Goal: Transaction & Acquisition: Purchase product/service

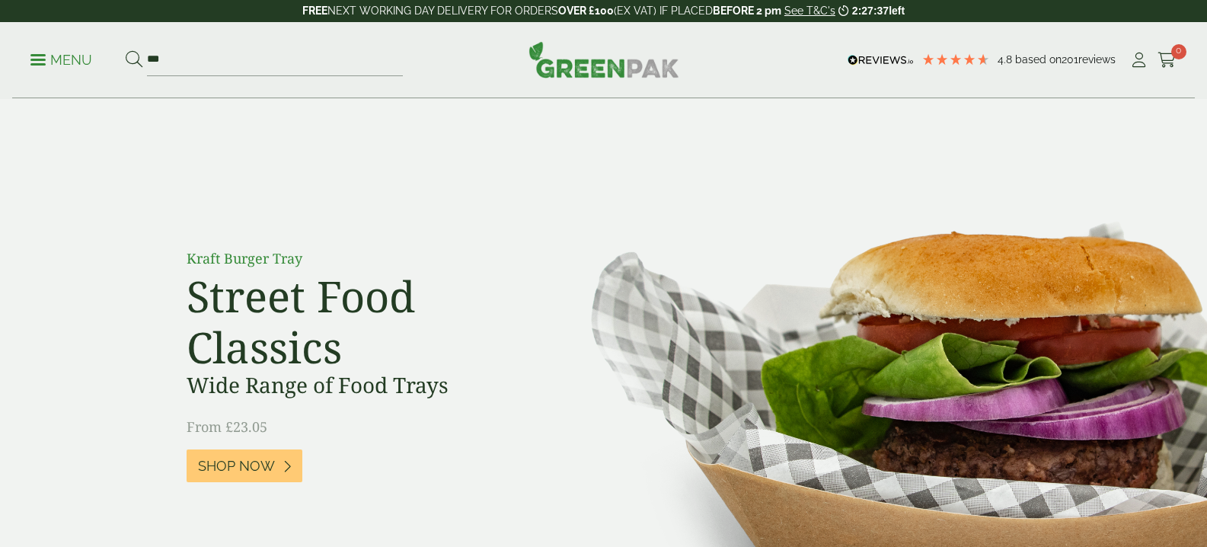
type input "***"
click at [126, 50] on button at bounding box center [134, 60] width 17 height 20
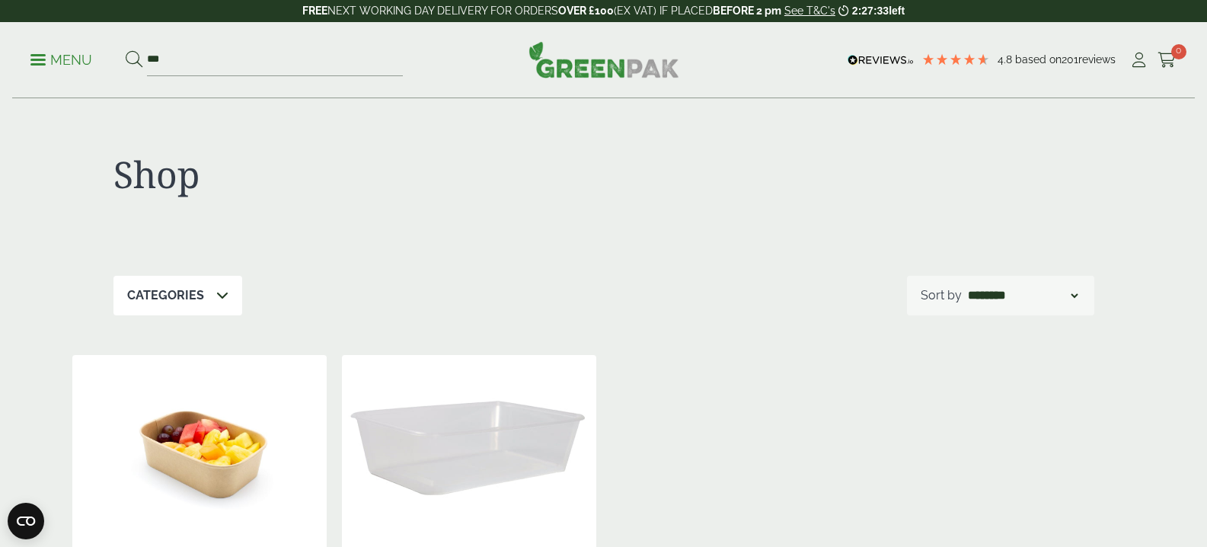
click at [504, 464] on img at bounding box center [469, 450] width 254 height 190
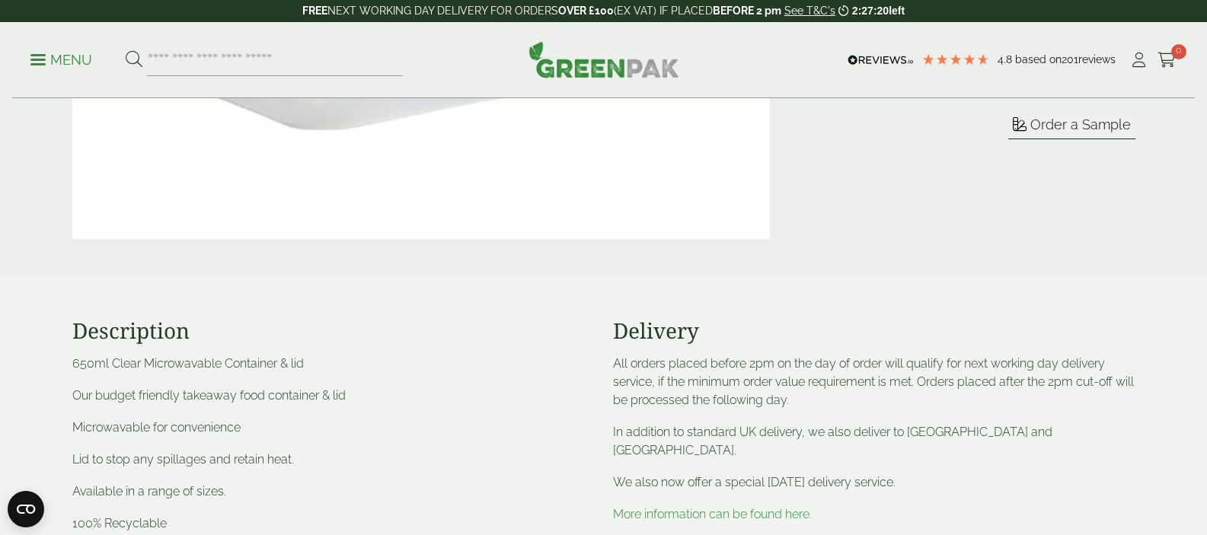
scroll to position [381, 0]
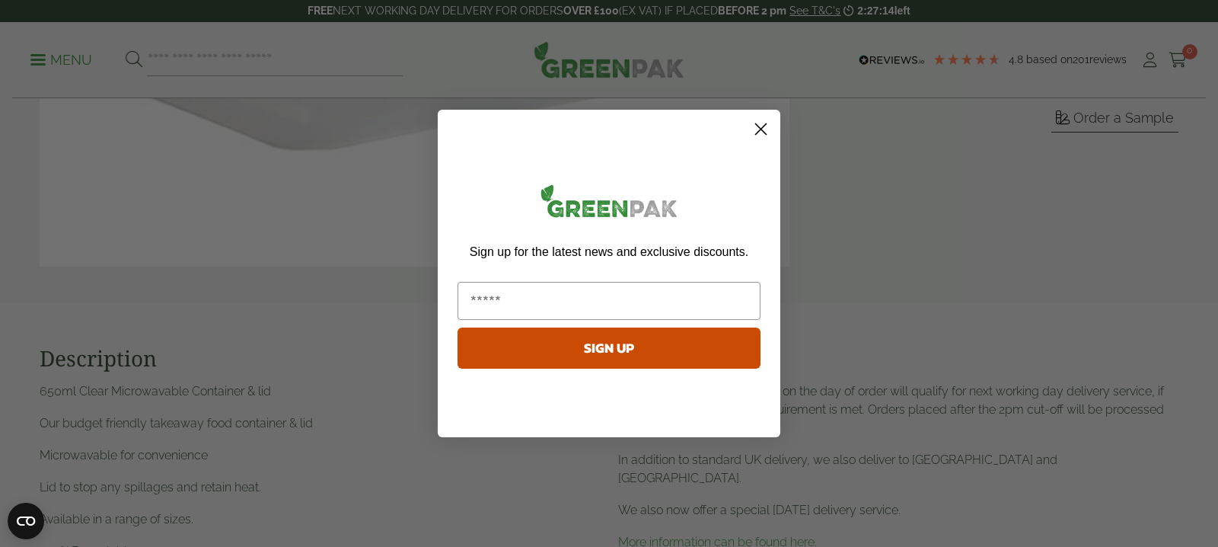
click at [763, 128] on icon "Close dialog" at bounding box center [761, 129] width 11 height 11
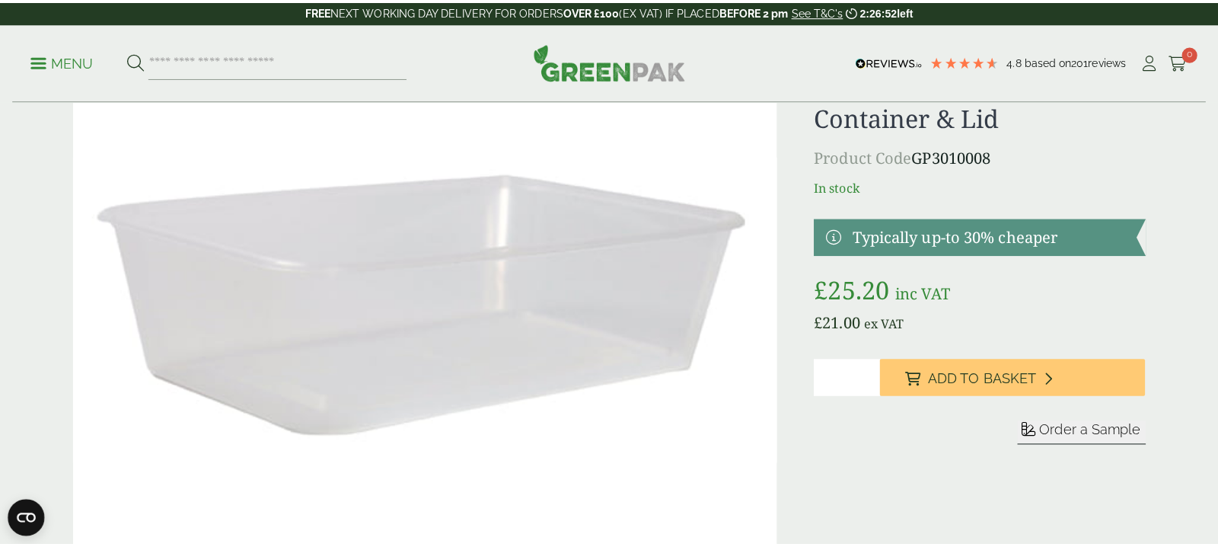
scroll to position [0, 0]
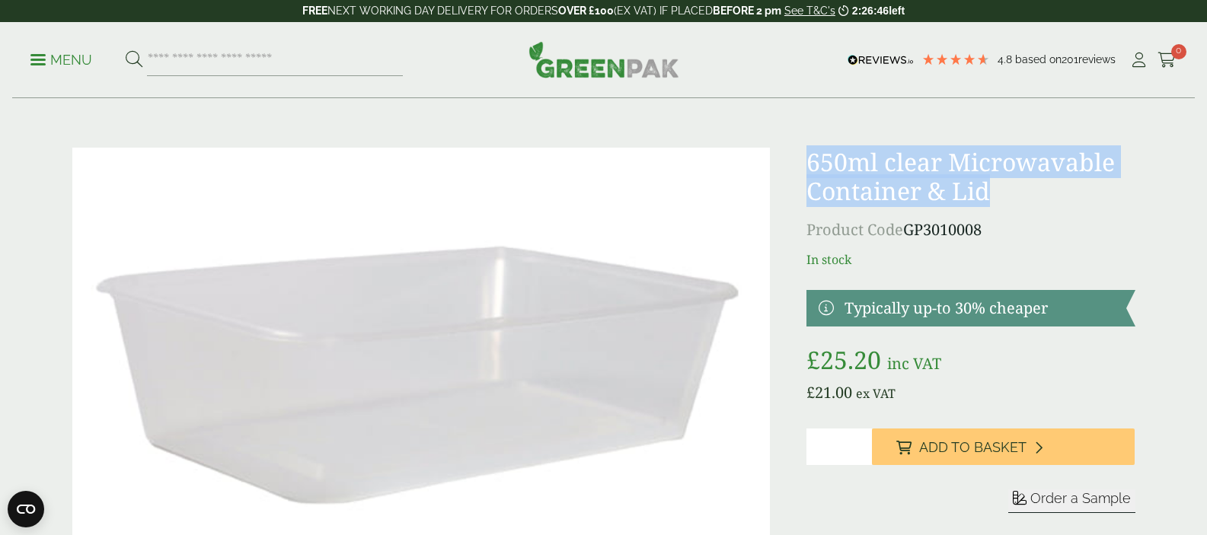
drag, startPoint x: 825, startPoint y: 161, endPoint x: 1038, endPoint y: 197, distance: 216.3
click at [1038, 197] on h1 "650ml clear Microwavable Container & Lid" at bounding box center [970, 177] width 328 height 59
copy h1 "650ml clear Microwavable Container & Lid"
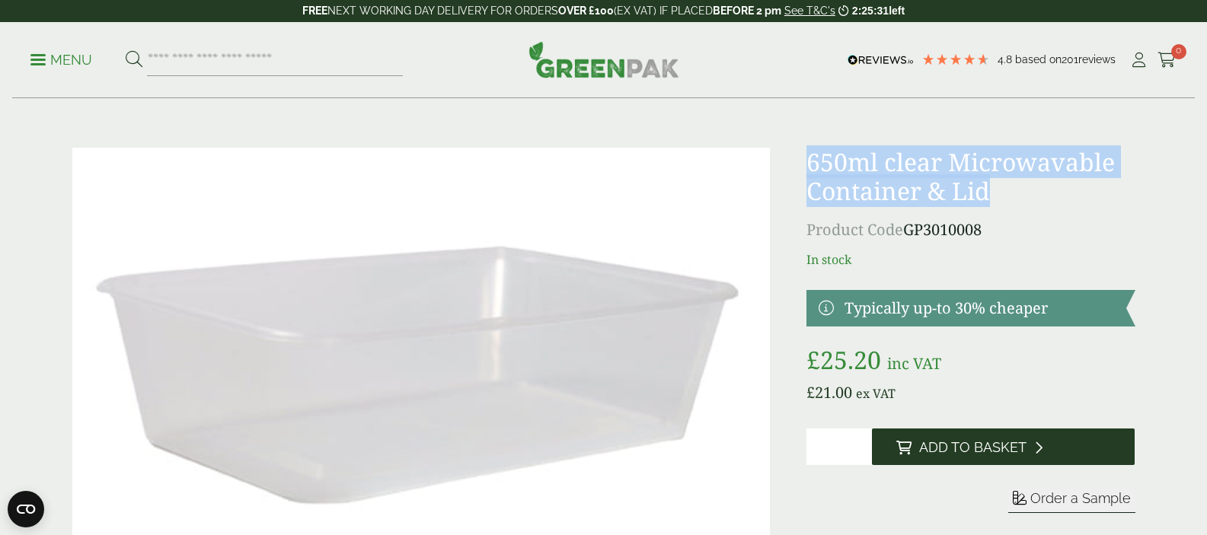
click at [972, 445] on span "Add to Basket" at bounding box center [972, 447] width 107 height 17
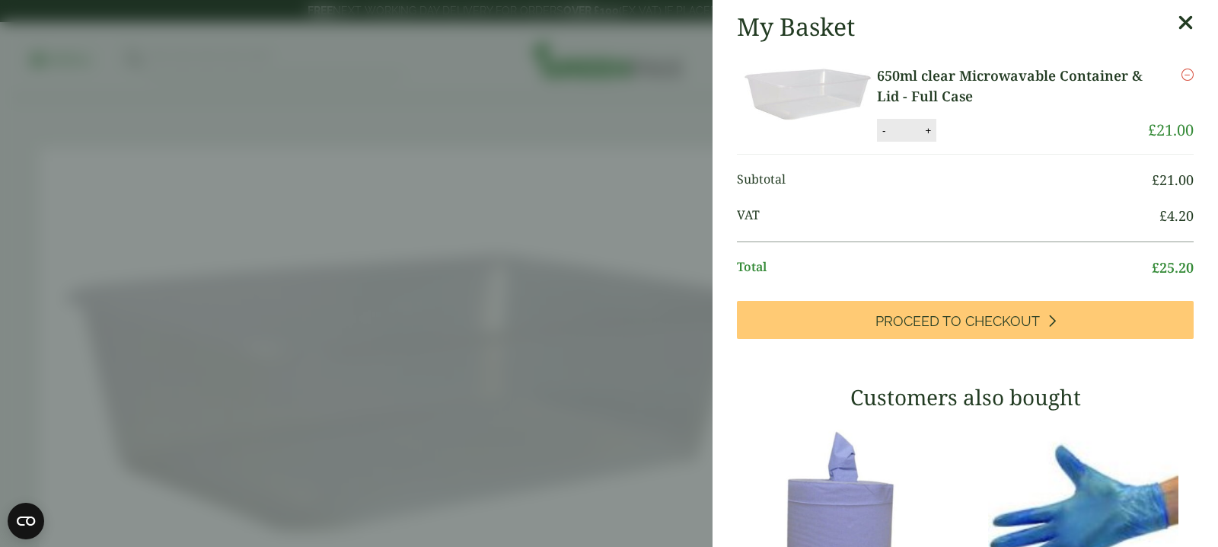
click at [1178, 24] on icon at bounding box center [1186, 22] width 16 height 21
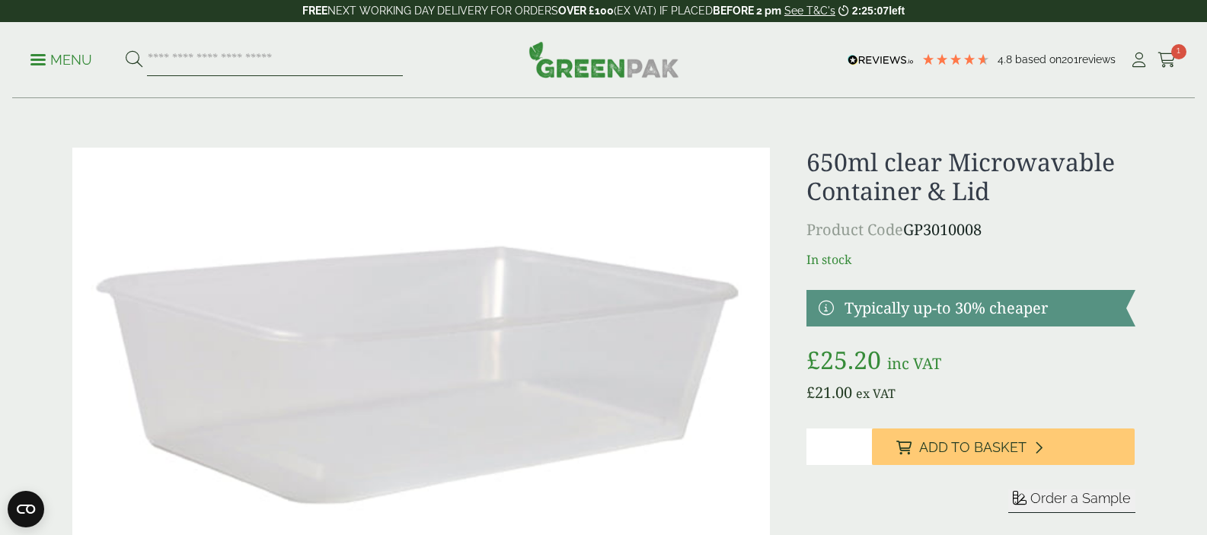
click at [218, 59] on input "search" at bounding box center [275, 60] width 256 height 32
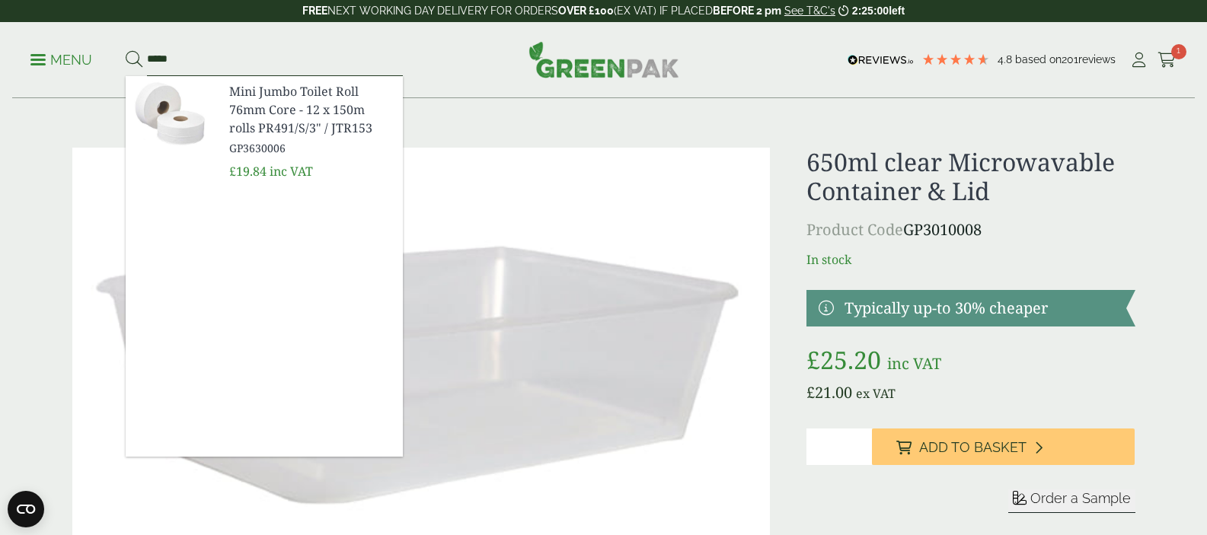
type input "*****"
click at [126, 50] on button at bounding box center [134, 60] width 17 height 20
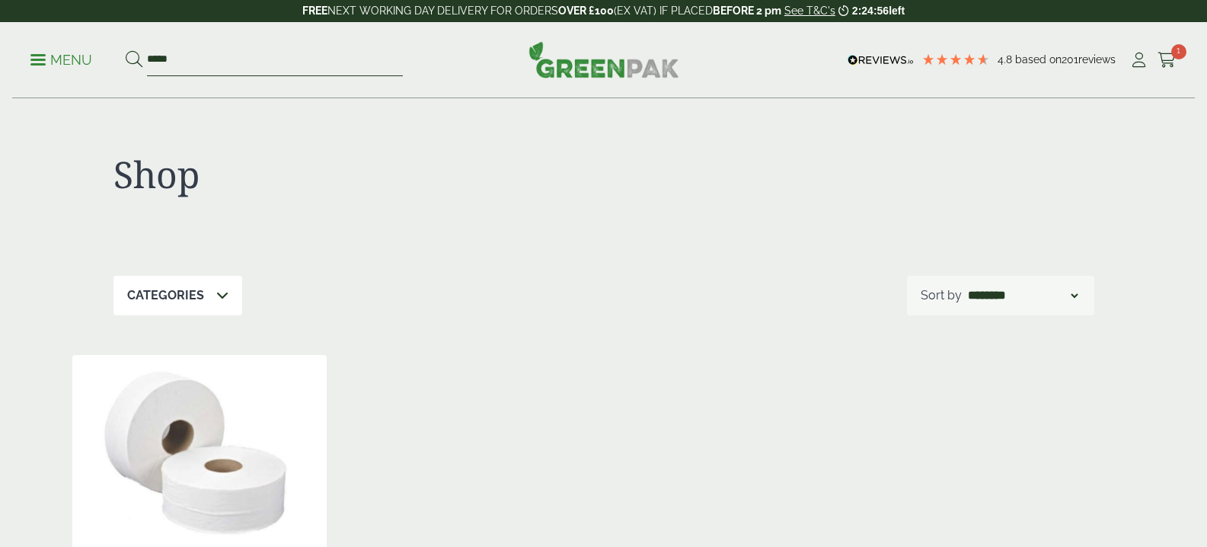
click at [187, 63] on input "*****" at bounding box center [275, 60] width 256 height 32
type input "*"
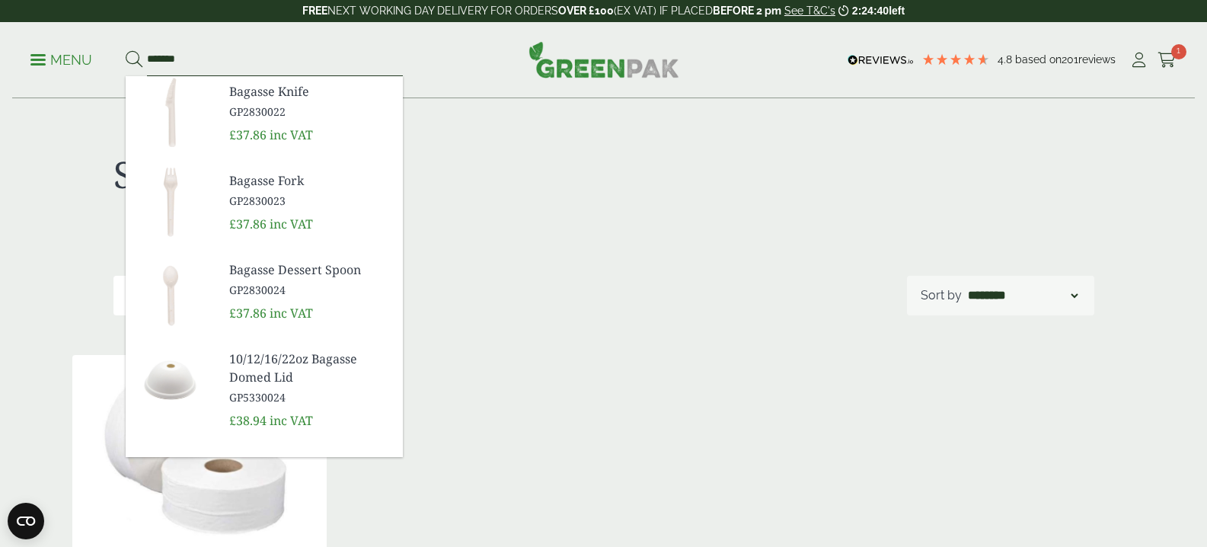
type input "*******"
click at [126, 50] on button at bounding box center [134, 60] width 17 height 20
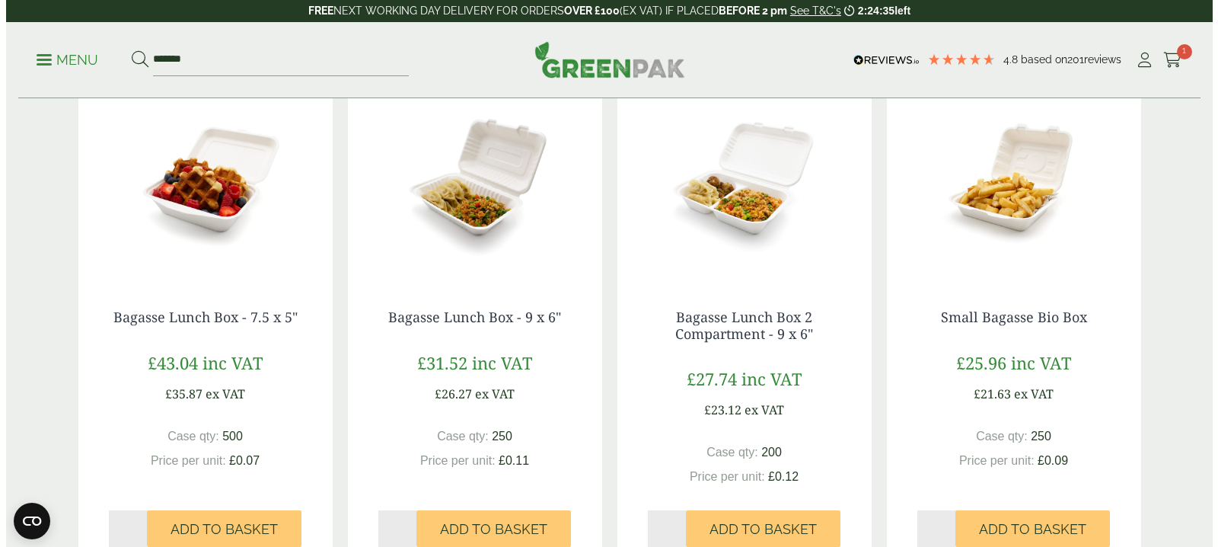
scroll to position [1294, 0]
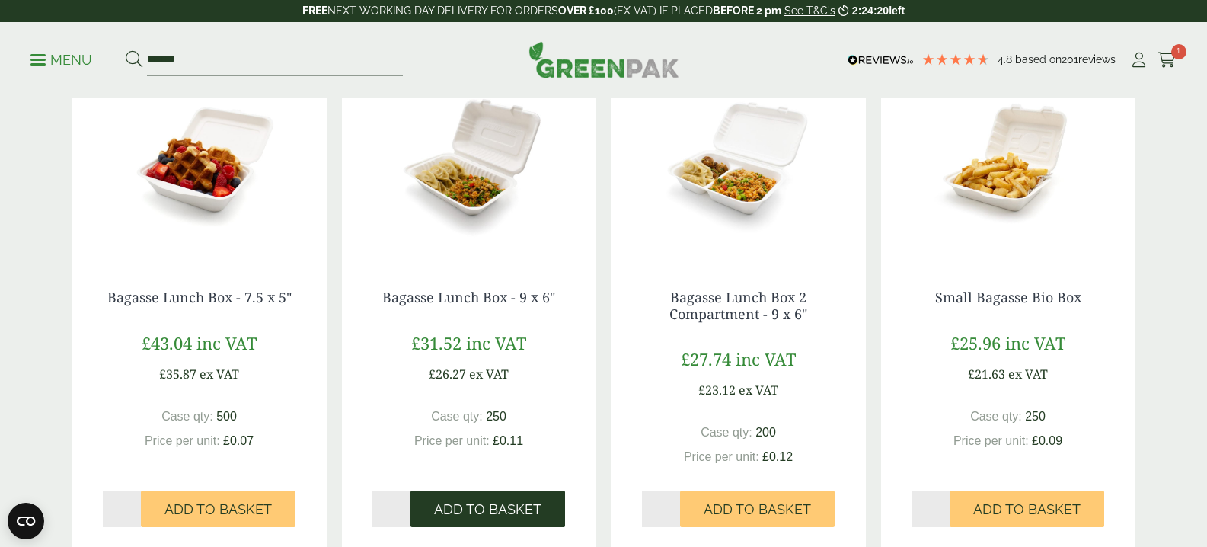
click at [488, 501] on span "Add to Basket" at bounding box center [487, 509] width 107 height 17
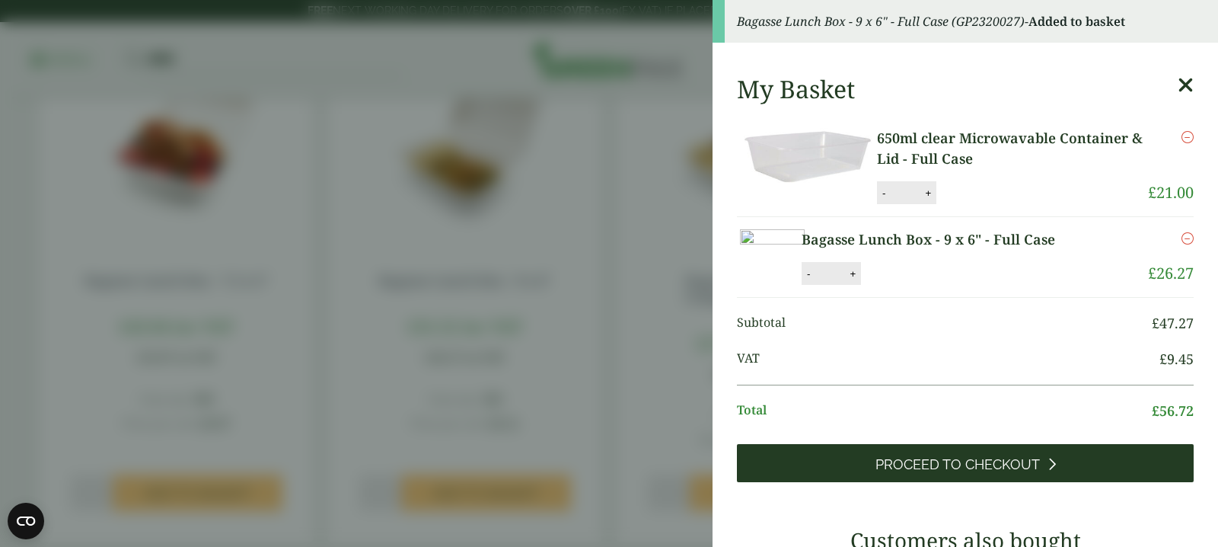
click at [987, 473] on span "Proceed to Checkout" at bounding box center [958, 464] width 164 height 17
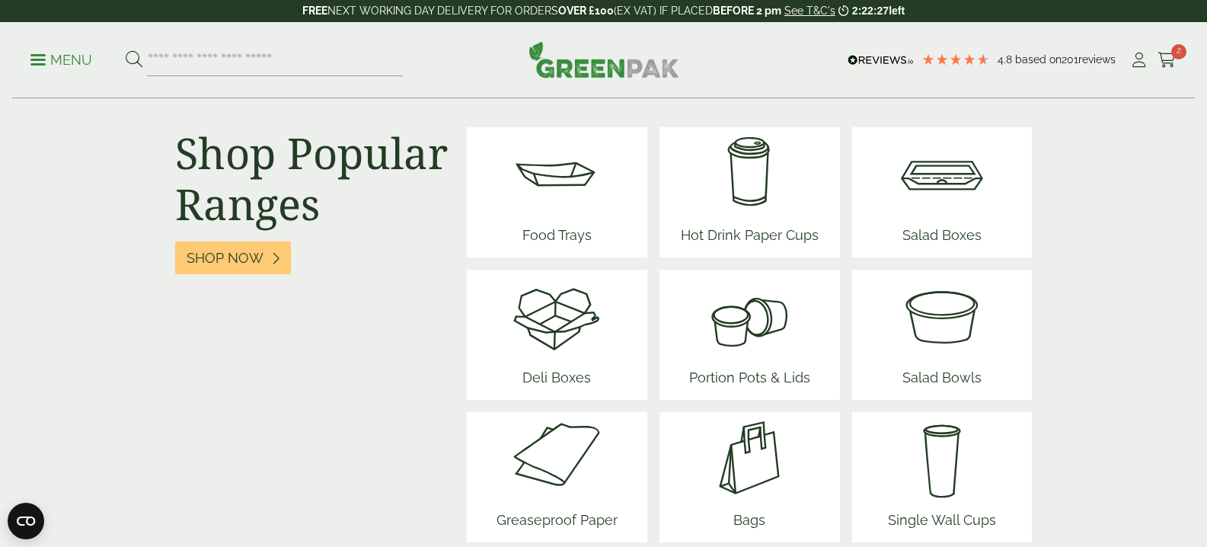
scroll to position [1980, 0]
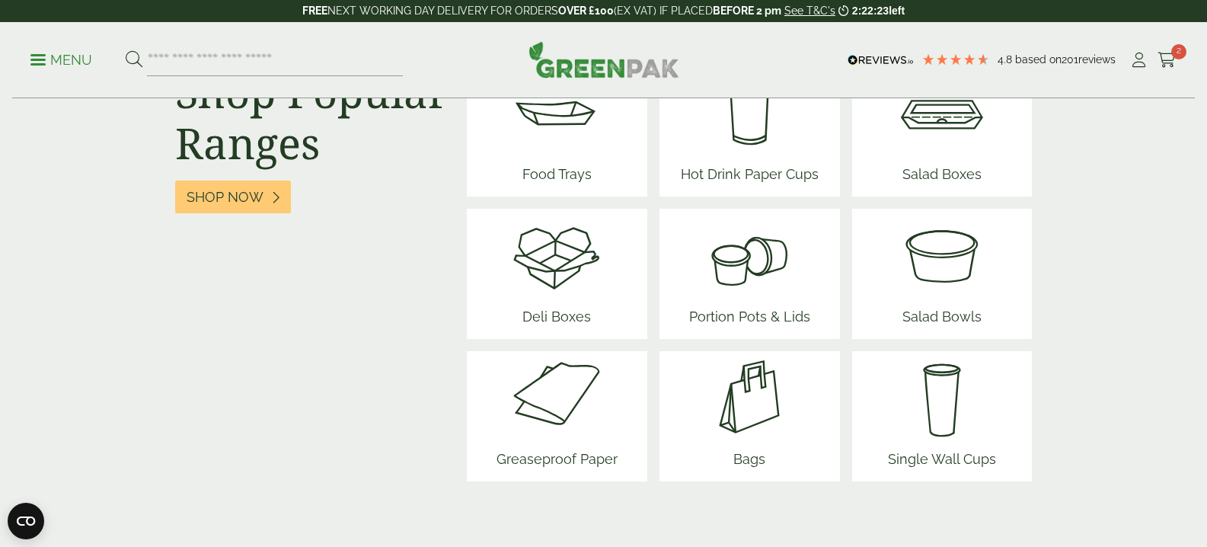
click at [752, 414] on img at bounding box center [749, 396] width 91 height 91
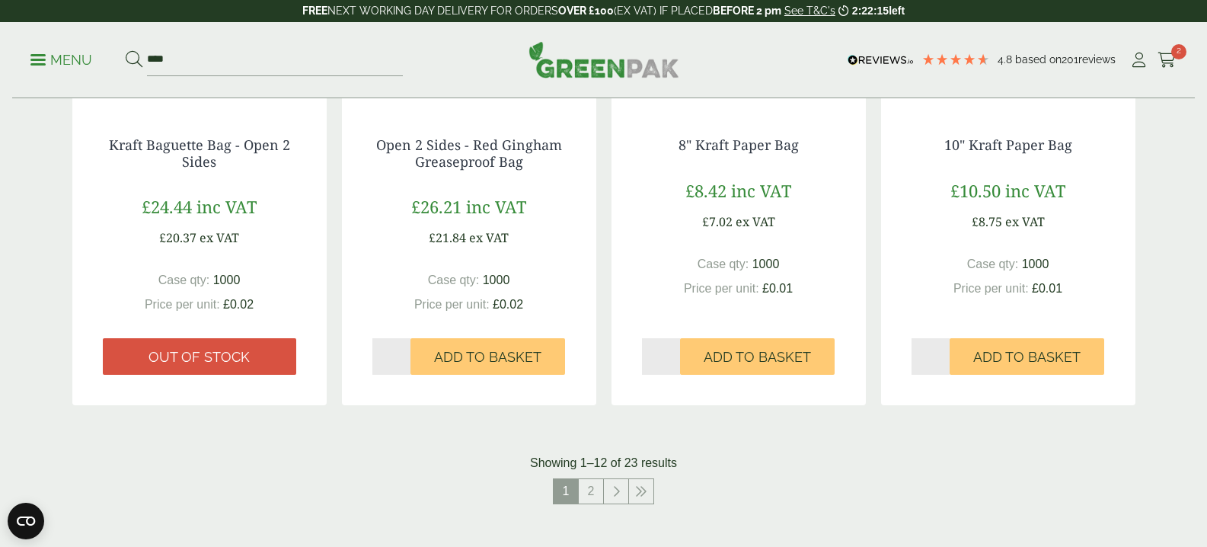
scroll to position [1523, 0]
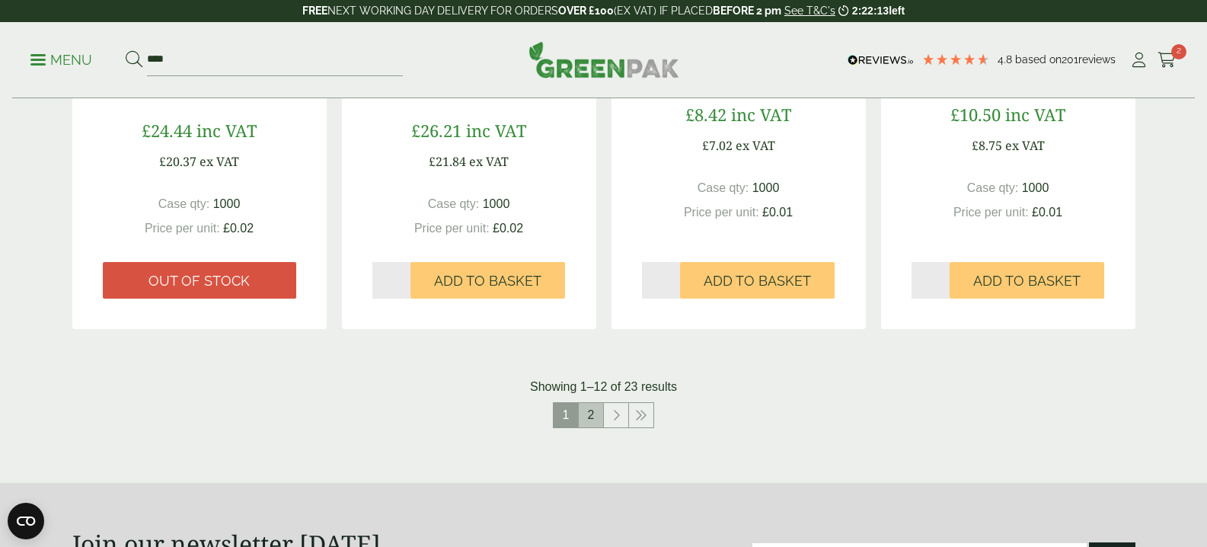
click at [593, 411] on link "2" at bounding box center [591, 415] width 24 height 24
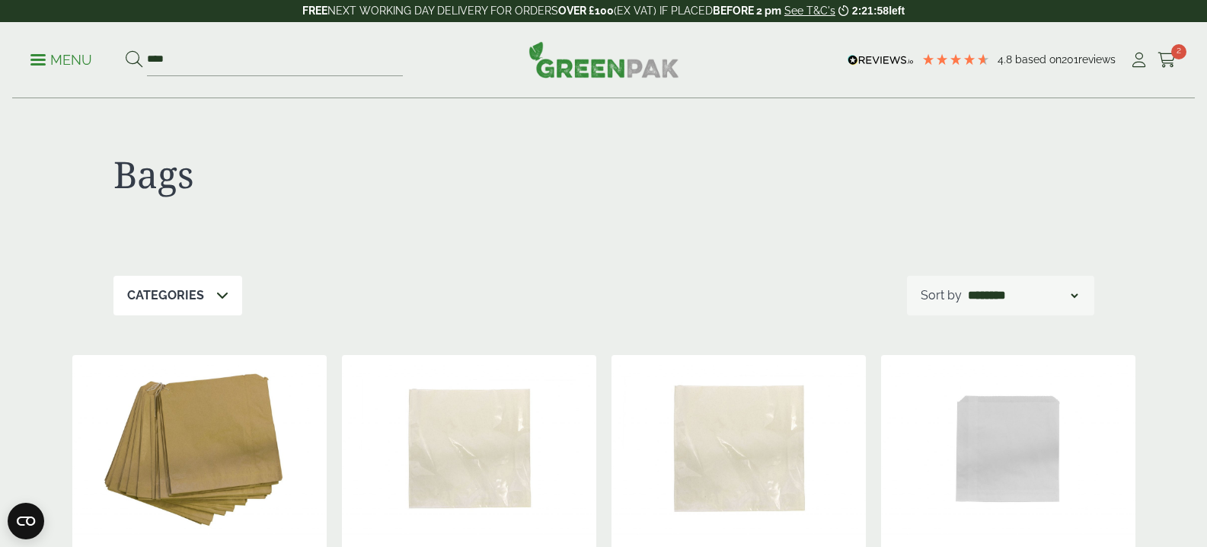
click at [216, 296] on icon at bounding box center [222, 295] width 12 height 12
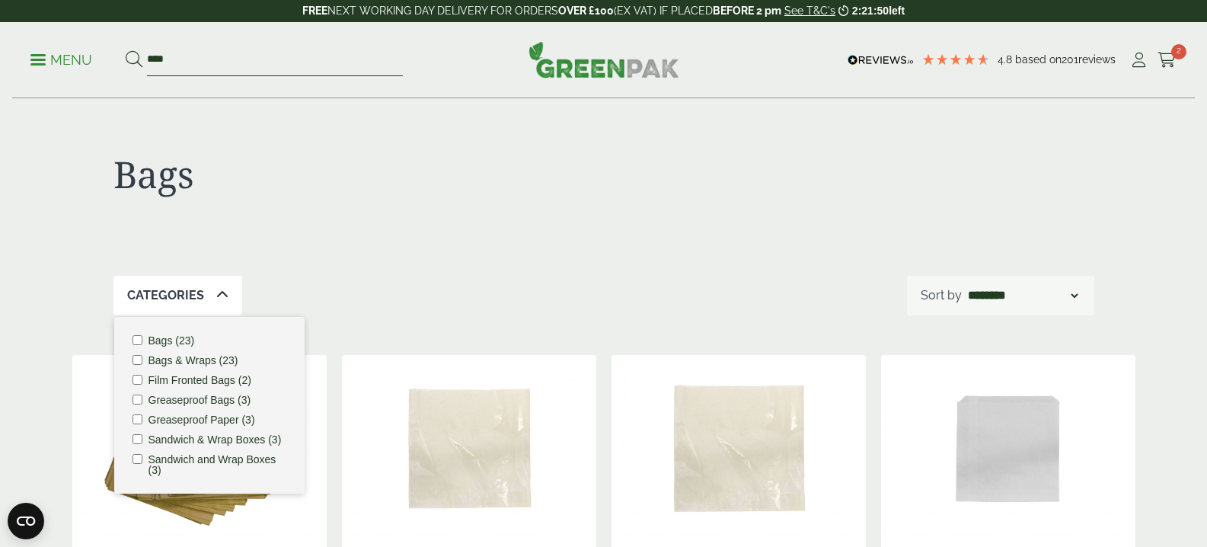
click at [171, 62] on input "****" at bounding box center [275, 60] width 256 height 32
type input "*"
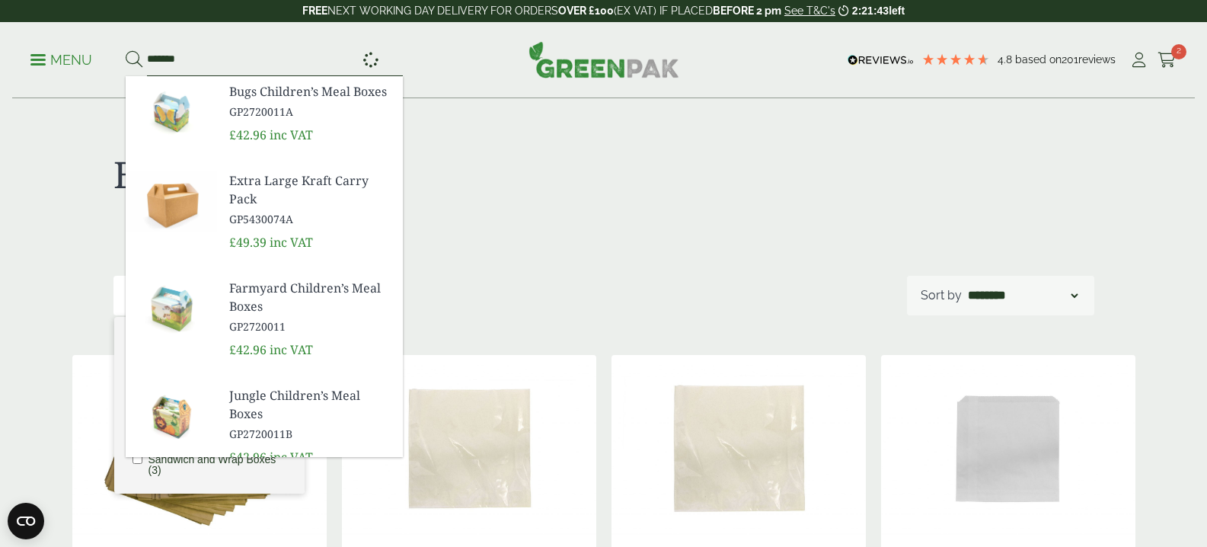
type input "*******"
click at [126, 50] on button at bounding box center [134, 60] width 17 height 20
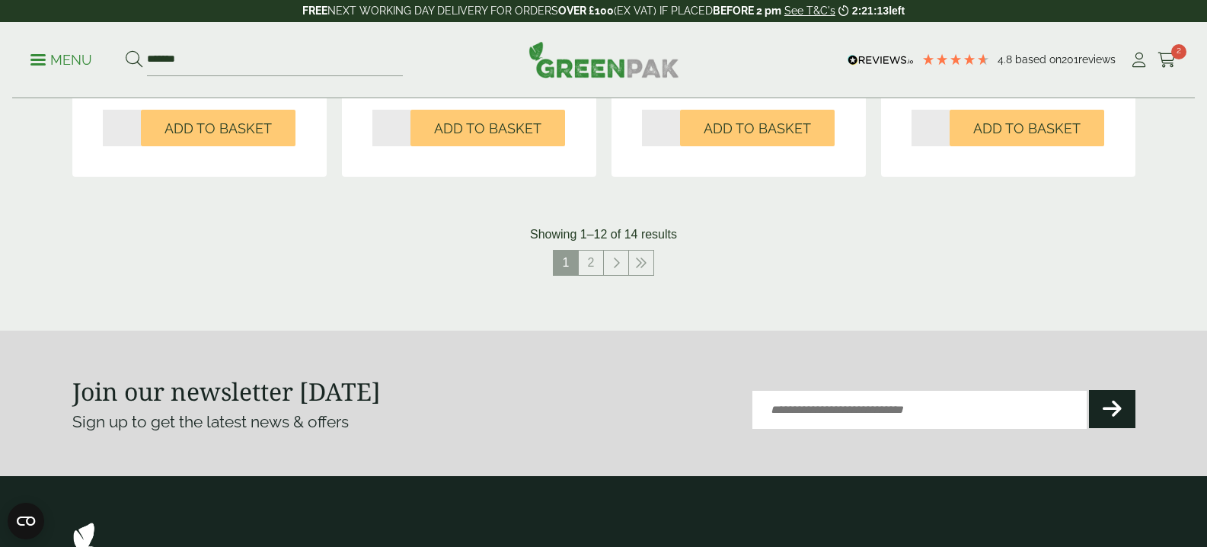
scroll to position [1599, 0]
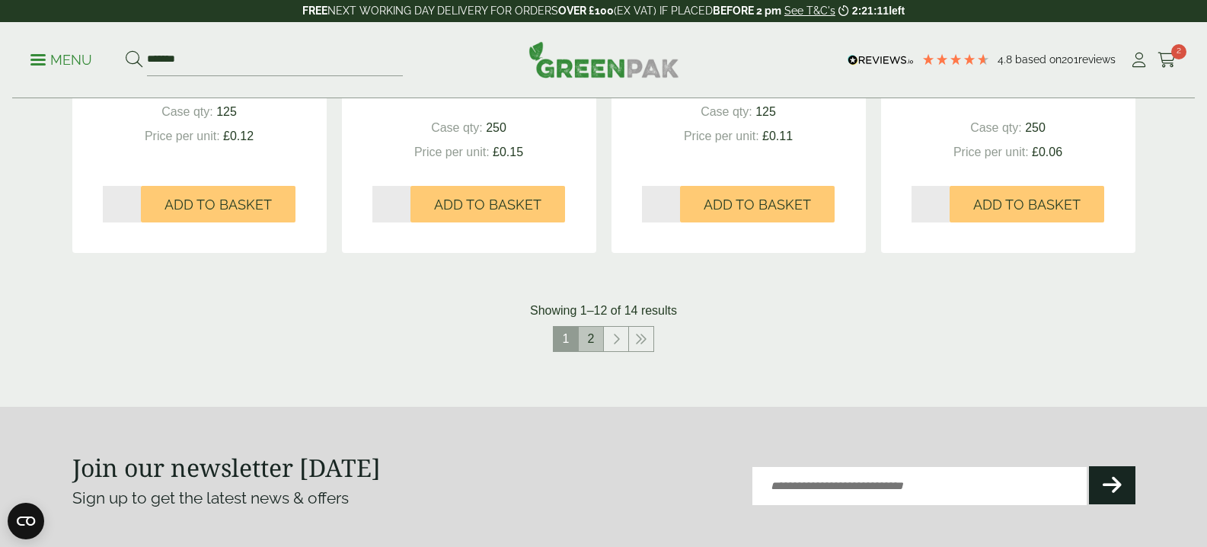
click at [593, 334] on link "2" at bounding box center [591, 339] width 24 height 24
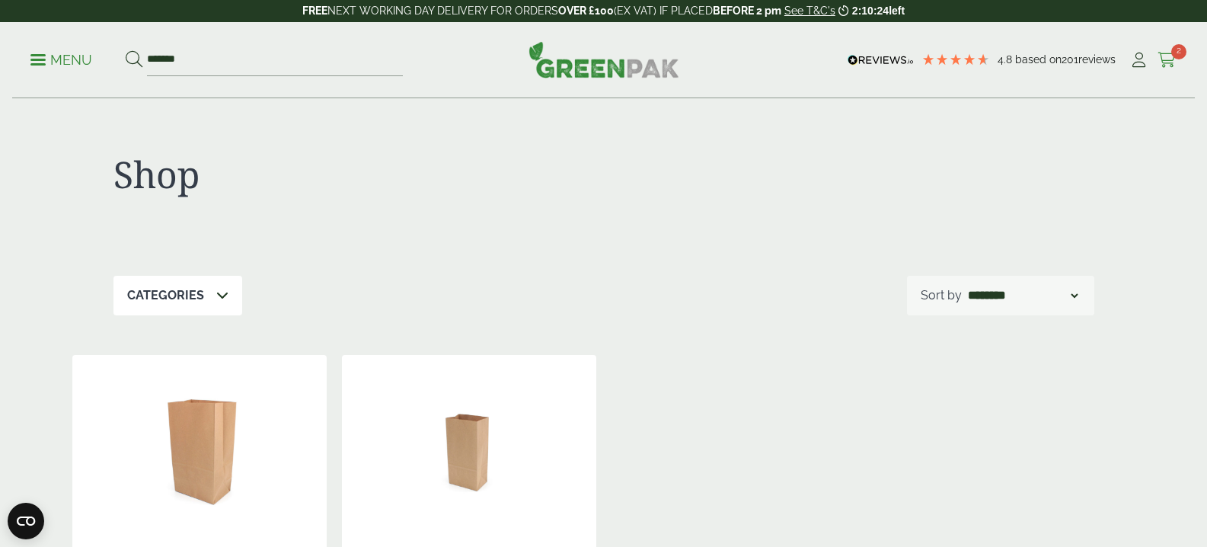
click at [1167, 58] on icon at bounding box center [1166, 60] width 19 height 15
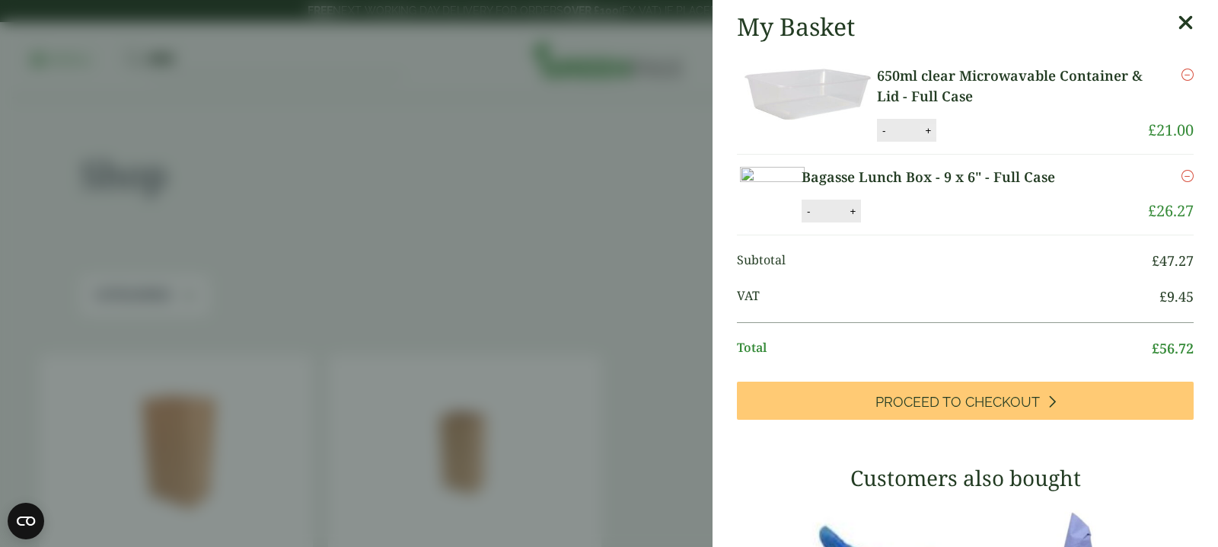
click at [927, 130] on button "+" at bounding box center [928, 130] width 15 height 13
type input "*"
click at [981, 128] on button "Update" at bounding box center [978, 131] width 76 height 23
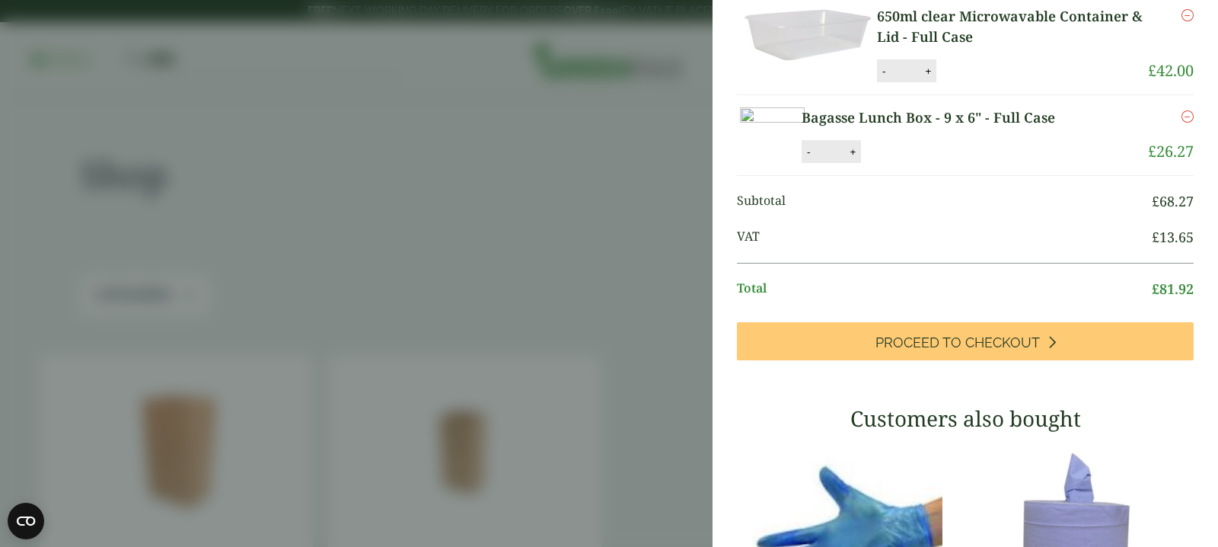
scroll to position [152, 0]
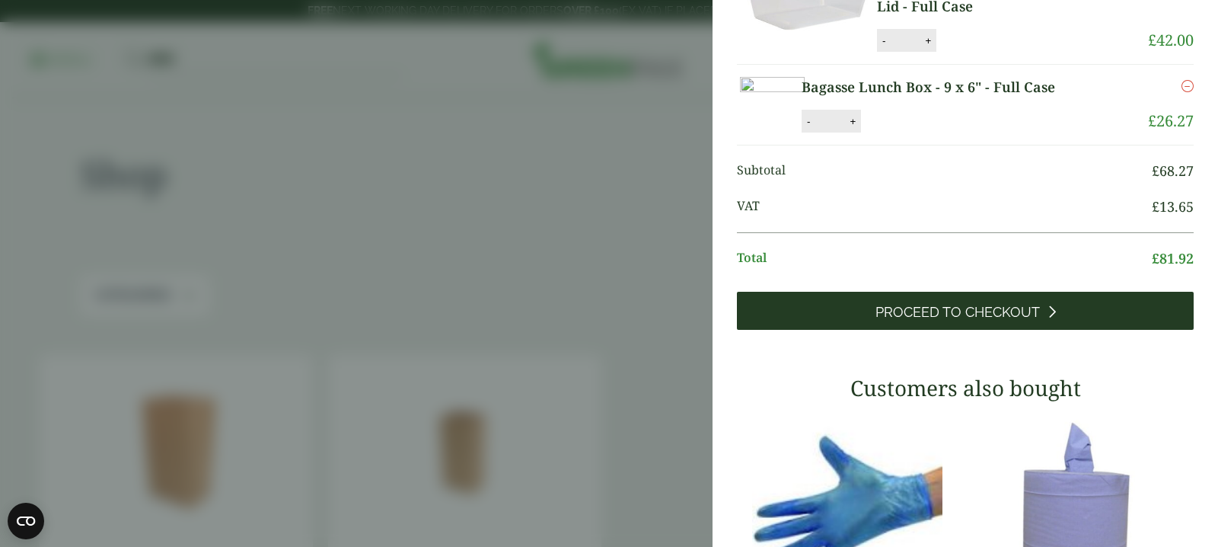
click at [949, 321] on span "Proceed to Checkout" at bounding box center [958, 312] width 164 height 17
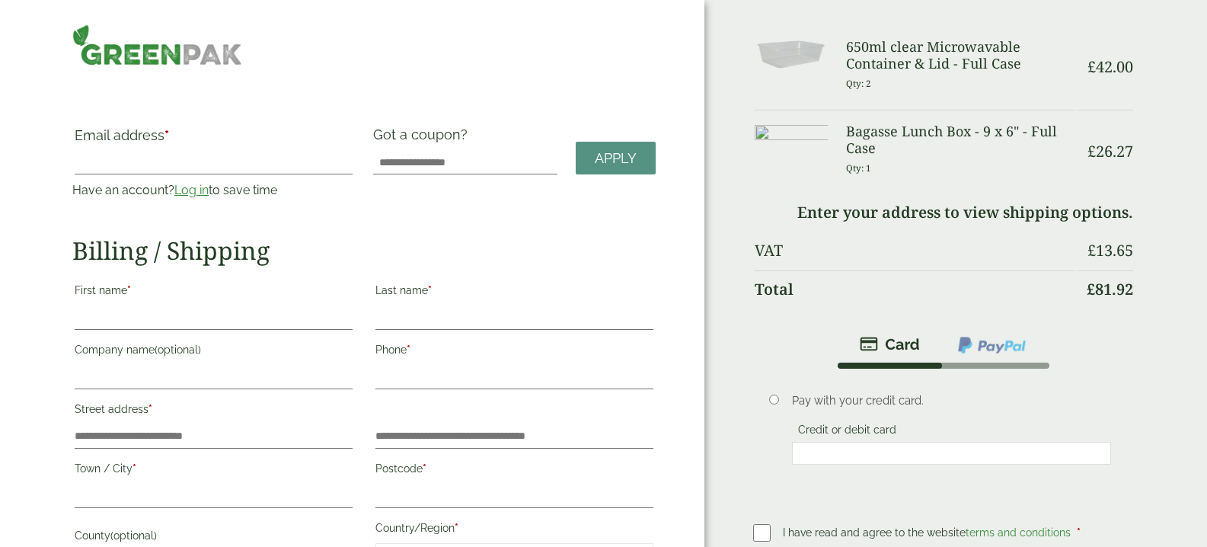
click at [186, 192] on link "Log in" at bounding box center [191, 190] width 34 height 14
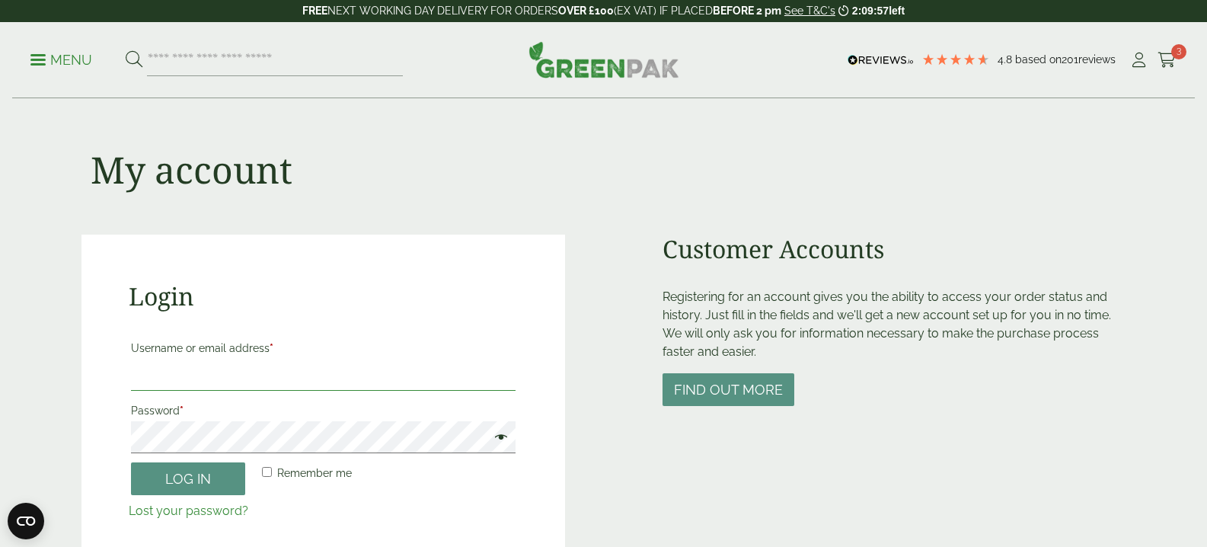
click at [131, 376] on input "Username or email address *" at bounding box center [323, 375] width 385 height 32
type input "**********"
click at [162, 480] on button "Log in" at bounding box center [188, 478] width 114 height 33
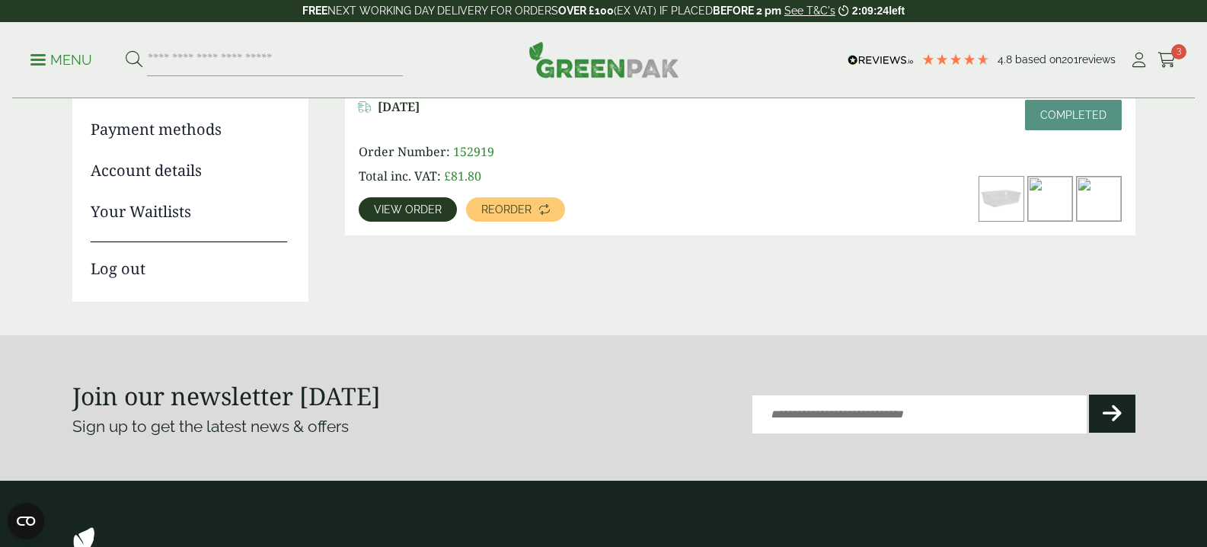
scroll to position [76, 0]
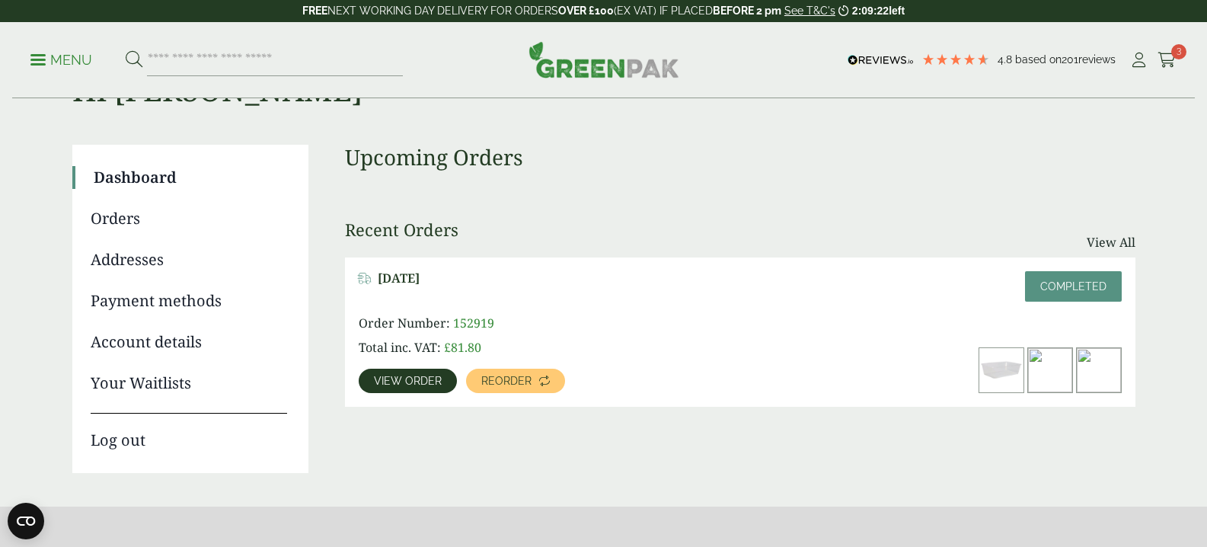
click at [374, 381] on span "View order" at bounding box center [408, 380] width 68 height 11
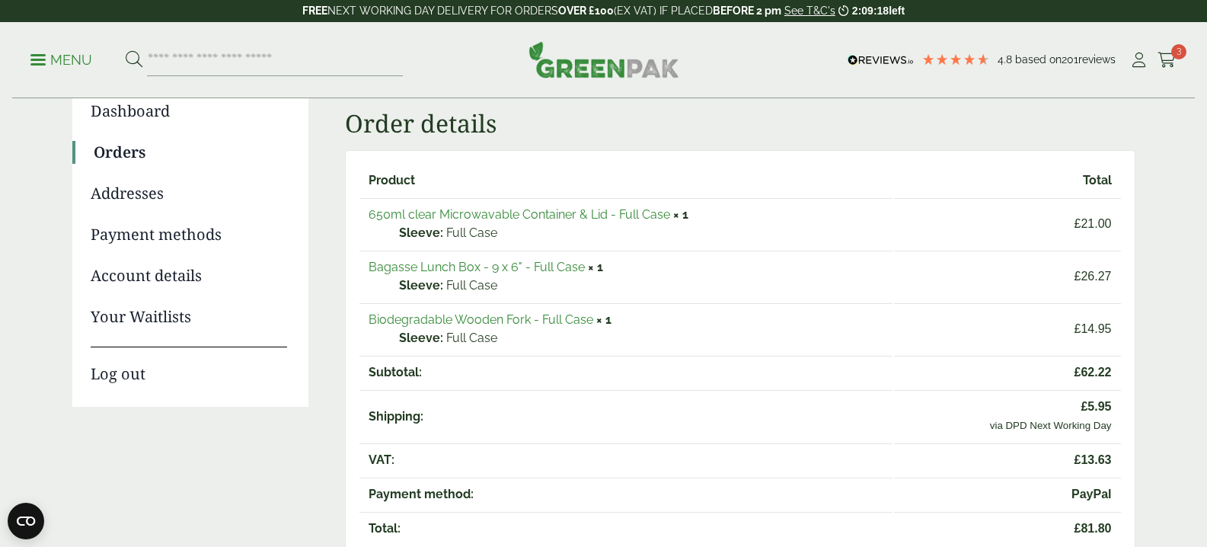
scroll to position [152, 0]
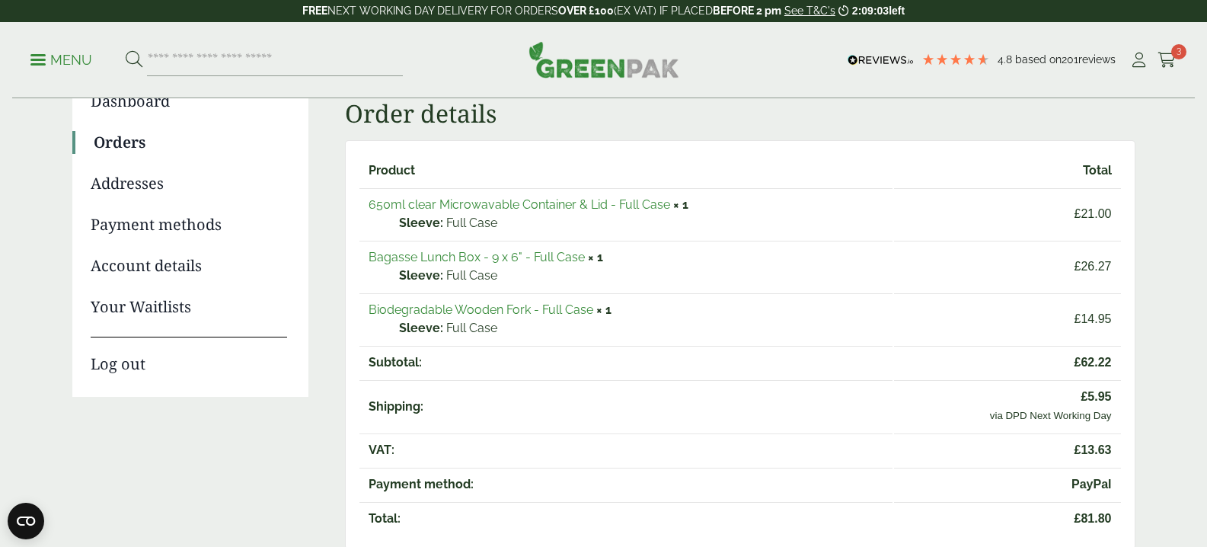
click at [455, 308] on link "Biodegradable Wooden Fork - Full Case" at bounding box center [481, 309] width 225 height 14
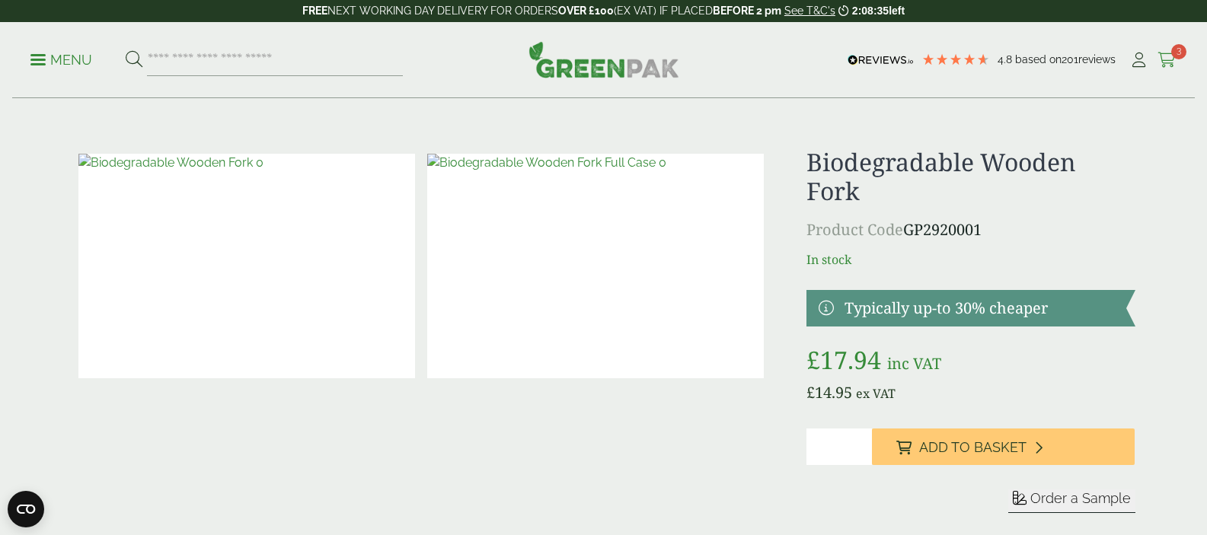
click at [1166, 58] on icon at bounding box center [1166, 60] width 19 height 15
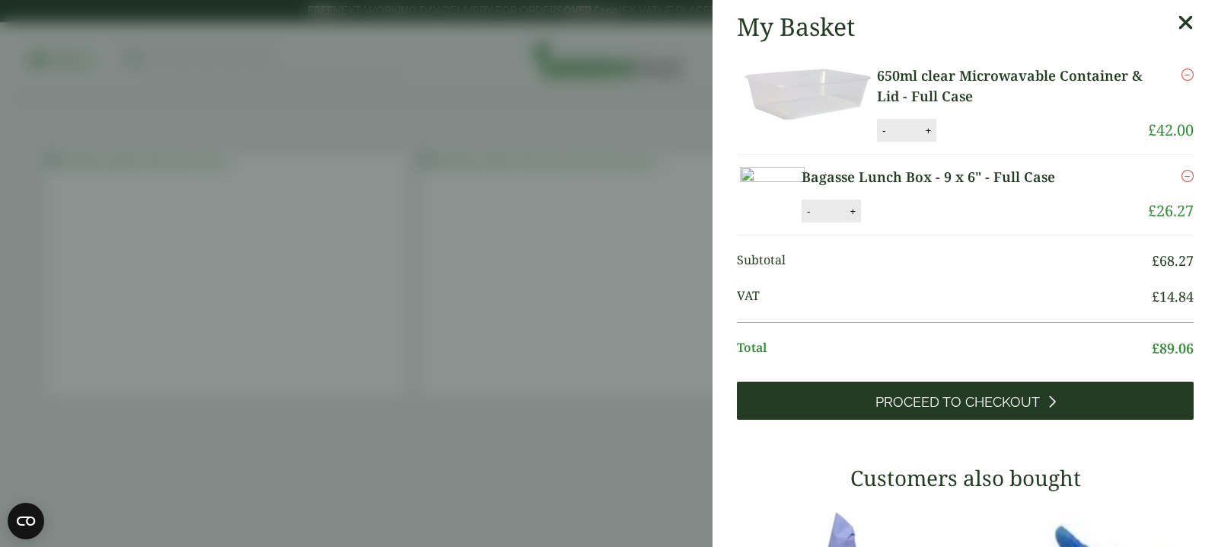
click at [950, 410] on span "Proceed to Checkout" at bounding box center [958, 402] width 164 height 17
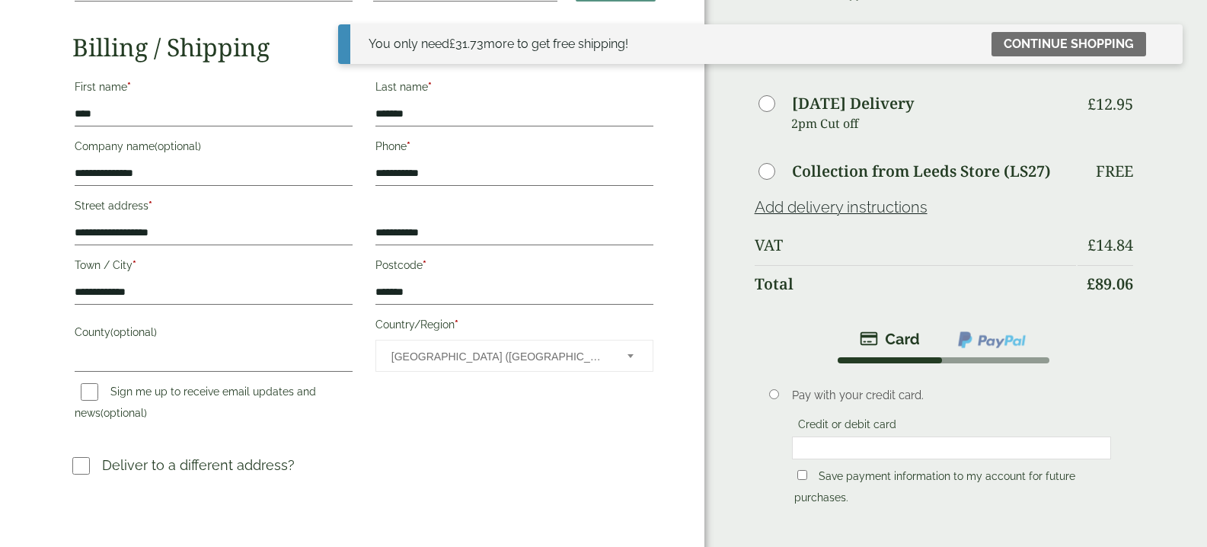
scroll to position [152, 0]
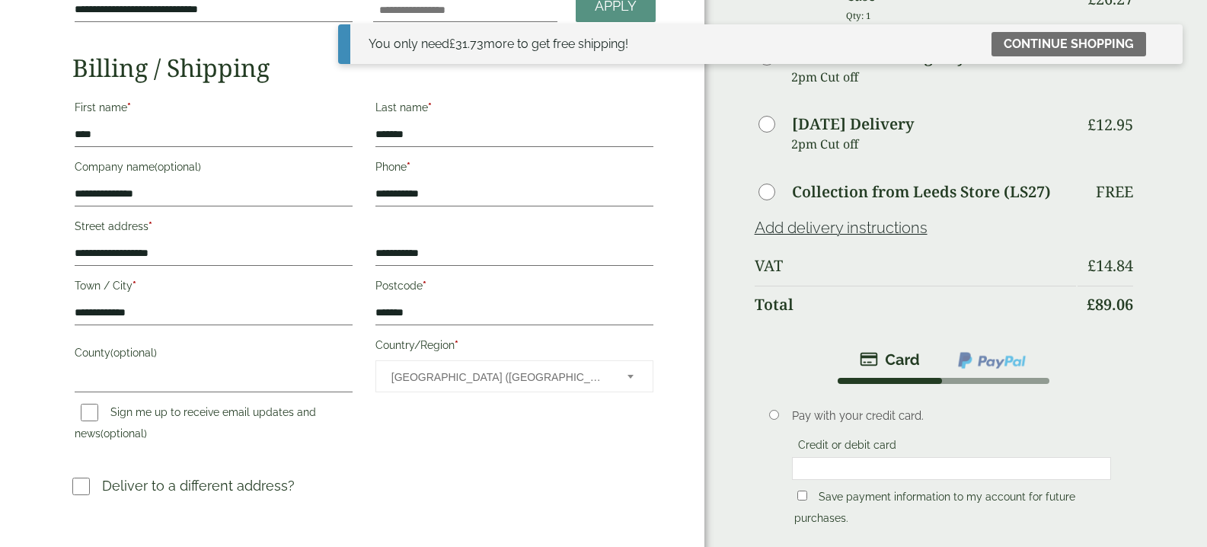
click at [1004, 363] on img at bounding box center [991, 360] width 71 height 20
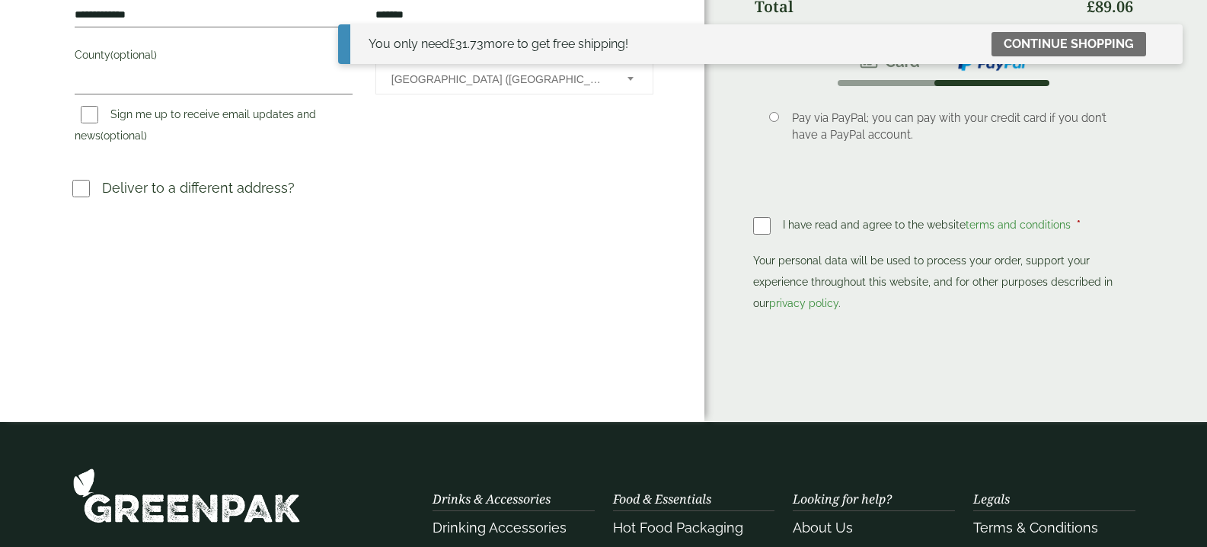
scroll to position [457, 0]
